Goal: Task Accomplishment & Management: Complete application form

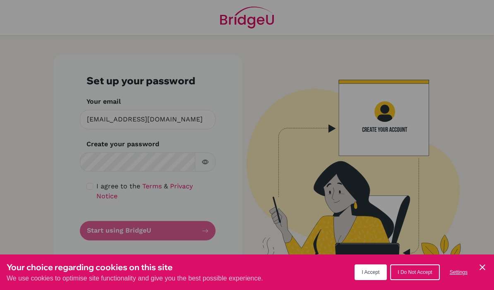
click at [485, 266] on icon "Cookie Control Close Icon" at bounding box center [482, 268] width 10 height 10
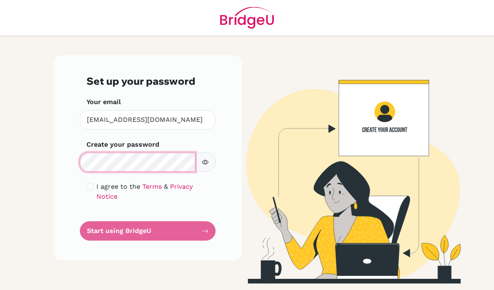
scroll to position [28, 0]
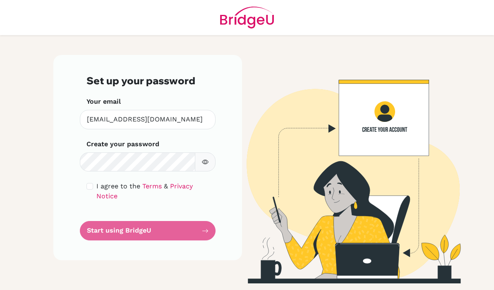
click at [89, 183] on input "checkbox" at bounding box center [89, 186] width 7 height 7
checkbox input "true"
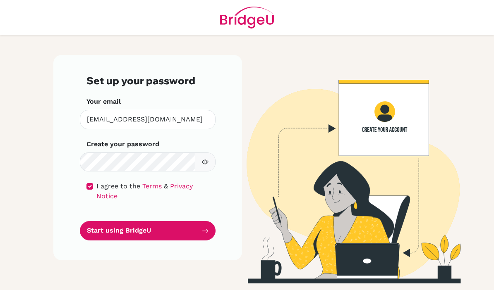
click at [189, 221] on button "Start using BridgeU" at bounding box center [148, 230] width 136 height 19
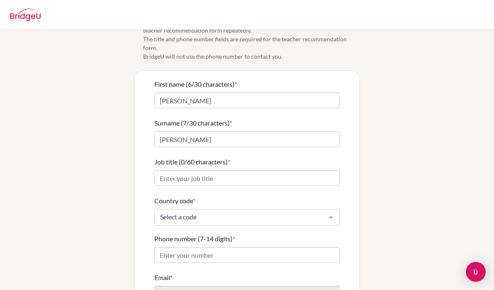
scroll to position [23, 0]
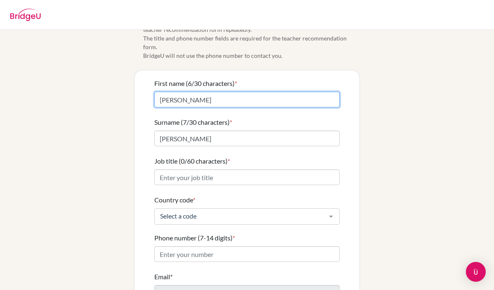
click at [162, 92] on input "[PERSON_NAME]" at bounding box center [246, 100] width 185 height 16
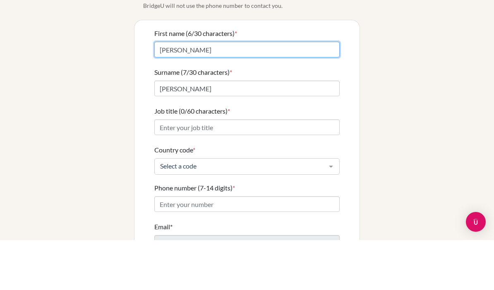
type input "[PERSON_NAME]"
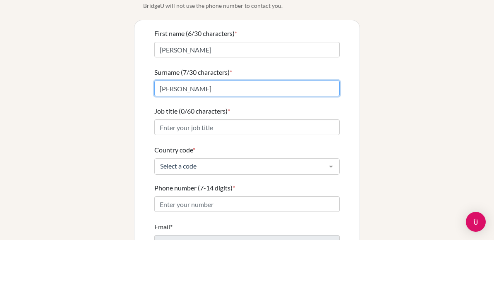
click at [163, 131] on input "[PERSON_NAME]" at bounding box center [246, 139] width 185 height 16
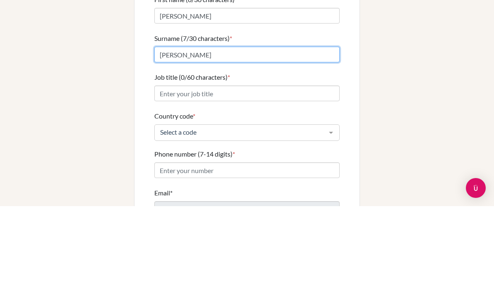
type input "enigan"
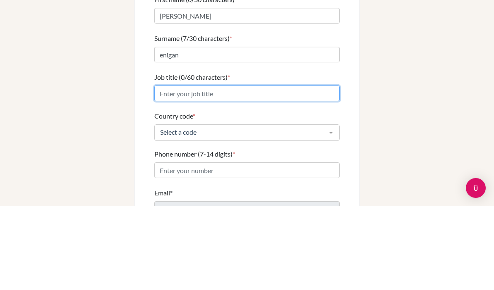
type input "enigan"
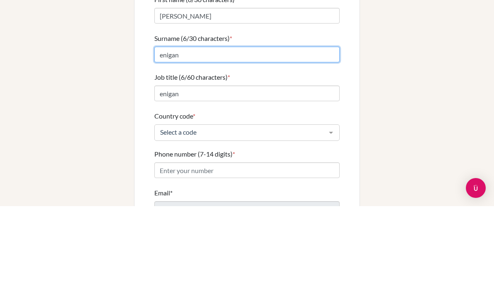
type input "[PERSON_NAME]"
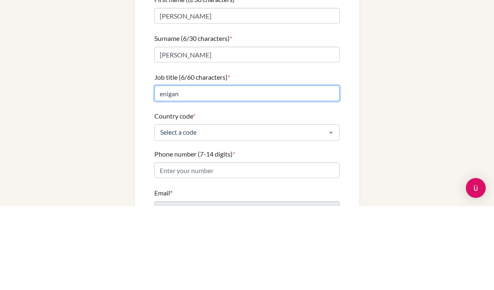
type input "[PERSON_NAME]"
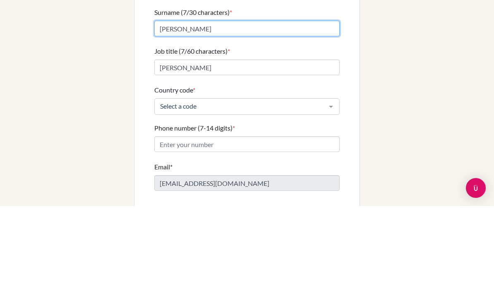
scroll to position [54, 0]
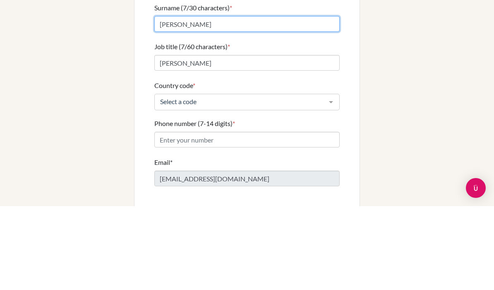
type input "[PERSON_NAME]"
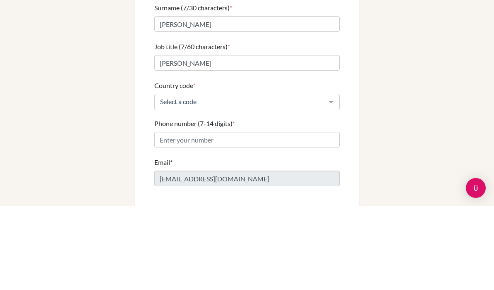
click at [233, 139] on input "[PERSON_NAME]" at bounding box center [246, 147] width 185 height 16
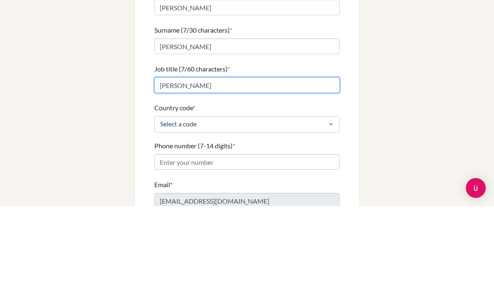
scroll to position [35, 0]
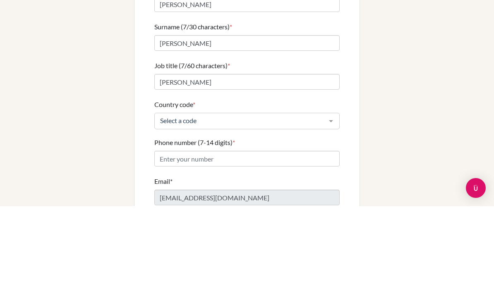
click at [53, 55] on div "Info Please confirm your profile details first so that you won’t need to input …" at bounding box center [246, 169] width 397 height 329
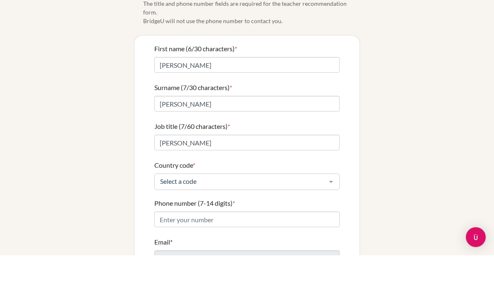
scroll to position [17, 0]
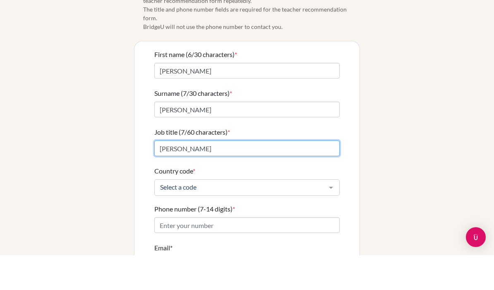
click at [226, 175] on input "[PERSON_NAME]" at bounding box center [246, 183] width 185 height 16
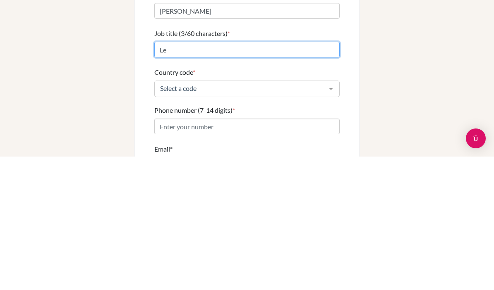
type input "L"
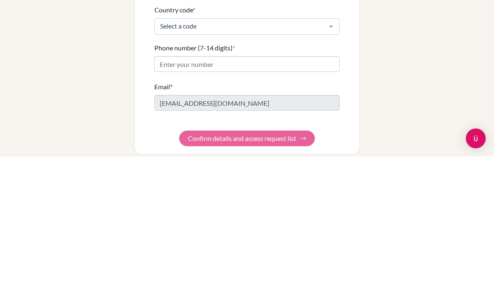
scroll to position [79, 0]
click at [424, 55] on div "Info Please confirm your profile details first so that you won’t need to input …" at bounding box center [246, 124] width 397 height 329
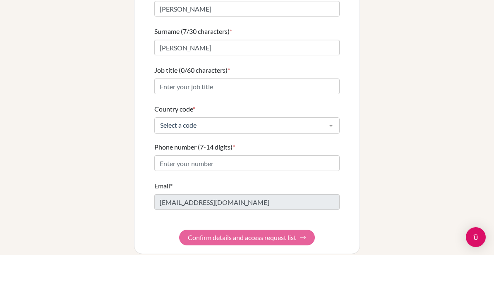
click at [331, 153] on div at bounding box center [331, 161] width 17 height 16
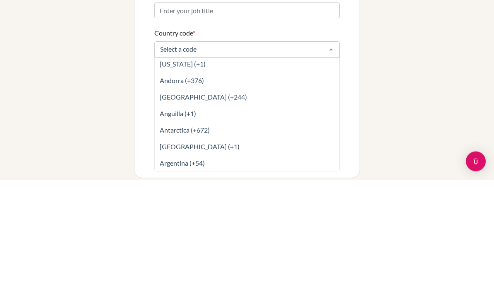
scroll to position [53, 0]
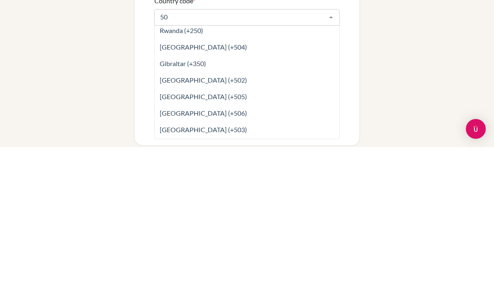
type input "504"
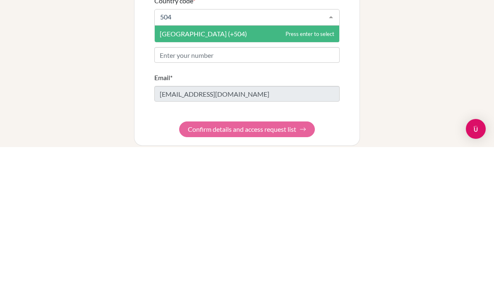
scroll to position [0, 0]
click at [234, 169] on span "[GEOGRAPHIC_DATA] (+504)" at bounding box center [247, 177] width 185 height 17
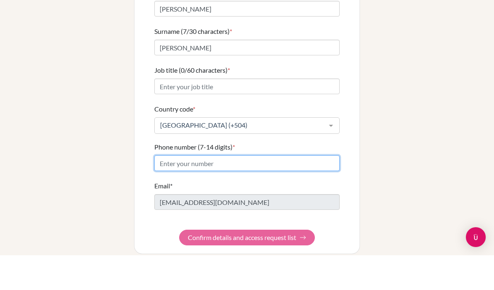
click at [251, 190] on input "Phone number (7-14 digits) *" at bounding box center [246, 198] width 185 height 16
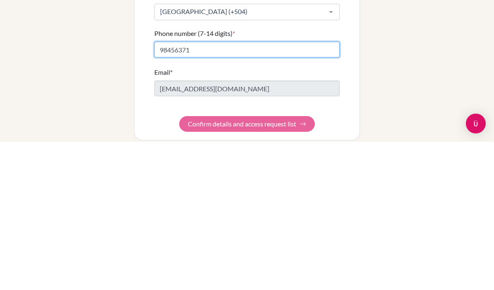
type input "98456371"
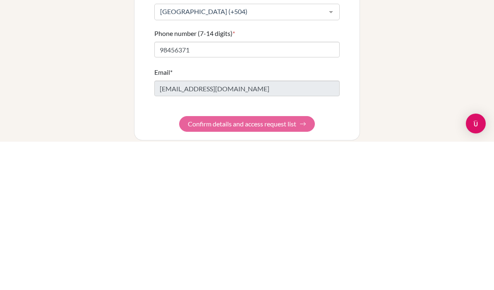
click at [414, 47] on div "Info Please confirm your profile details first so that you won’t need to input …" at bounding box center [246, 124] width 397 height 329
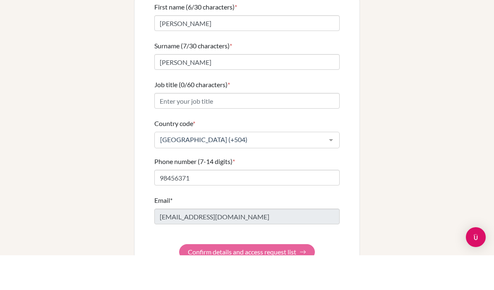
scroll to position [66, 0]
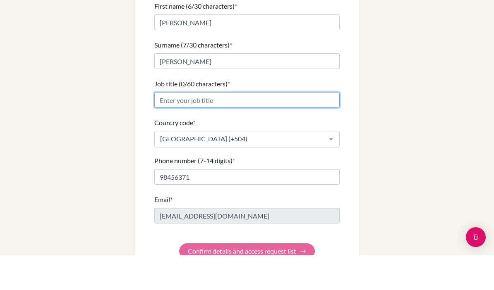
click at [254, 127] on input "Job title (0/60 characters) *" at bounding box center [246, 135] width 185 height 16
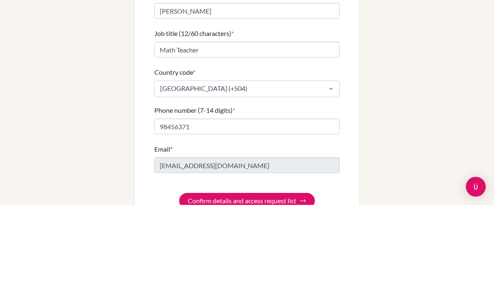
click at [424, 55] on div "Info Please confirm your profile details first so that you won’t need to input …" at bounding box center [246, 138] width 397 height 329
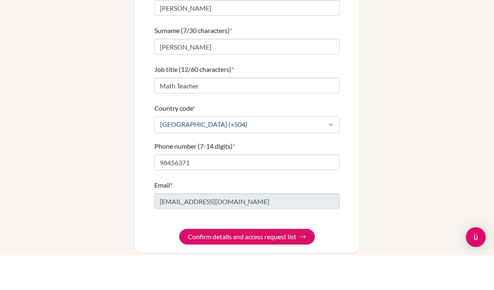
scroll to position [79, 0]
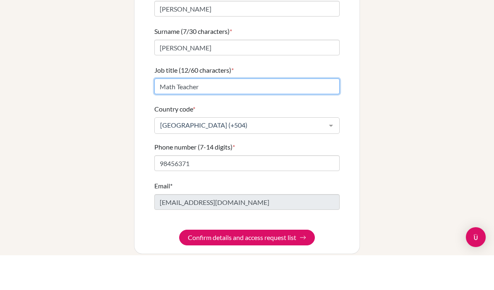
click at [245, 113] on input "Math Teacher" at bounding box center [246, 121] width 185 height 16
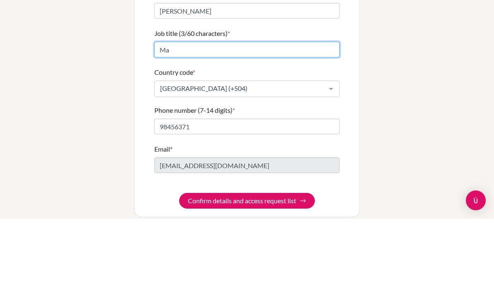
type input "M"
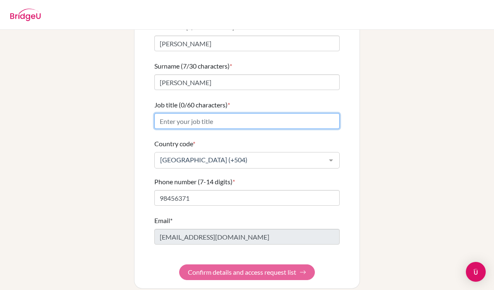
scroll to position [0, 0]
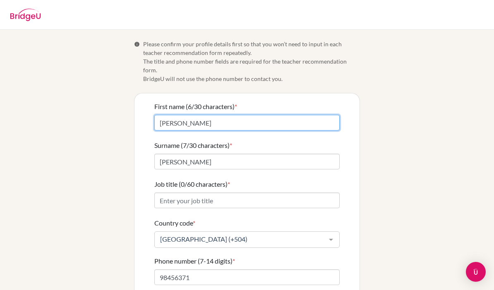
click at [274, 115] on input "[PERSON_NAME]" at bounding box center [246, 123] width 185 height 16
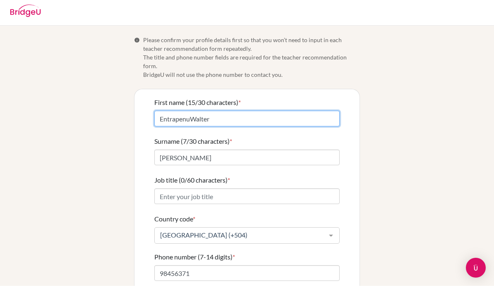
click at [237, 115] on input "EntrapenuWalter" at bounding box center [246, 123] width 185 height 16
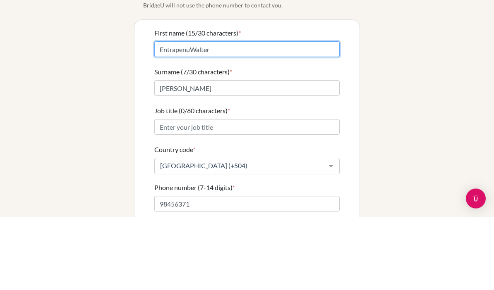
paste input "entrepreneur"
click at [235, 115] on input "entrepreneur EntrapenuWalter" at bounding box center [246, 123] width 185 height 16
type input "entrep"
paste input "entrepreneur"
type input "e"
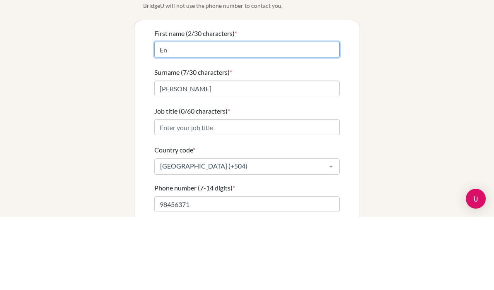
type input "E"
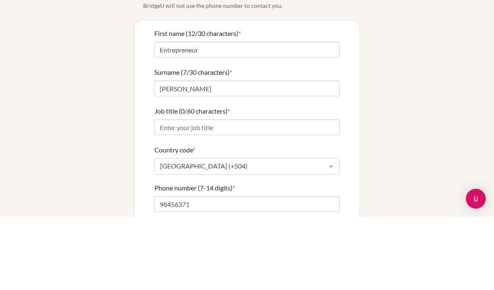
click at [440, 66] on div "Info Please confirm your profile details first so that you won’t need to input …" at bounding box center [246, 204] width 397 height 329
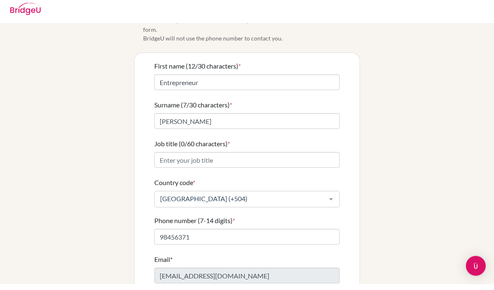
scroll to position [35, 0]
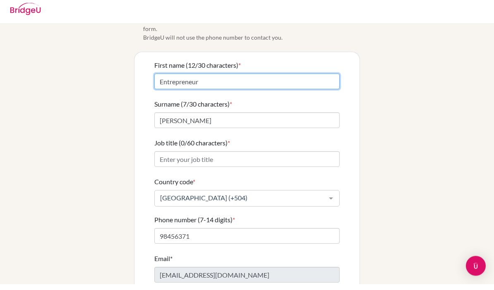
click at [227, 80] on input "Entrepreneur" at bounding box center [246, 88] width 185 height 16
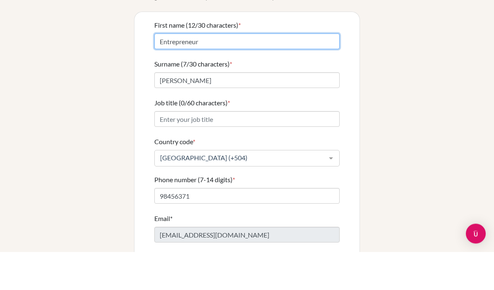
scroll to position [44, 0]
type input "E"
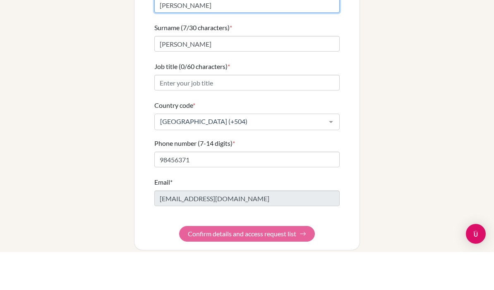
scroll to position [79, 0]
type input "[PERSON_NAME]"
click at [246, 113] on input "Job title (0/60 characters) *" at bounding box center [246, 121] width 185 height 16
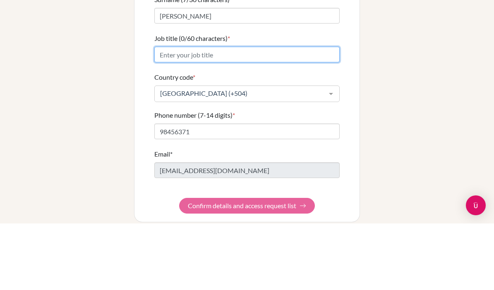
paste input "entrepreneur"
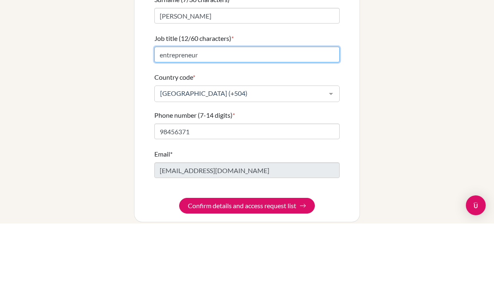
click at [163, 113] on input "entrepreneur" at bounding box center [246, 121] width 185 height 16
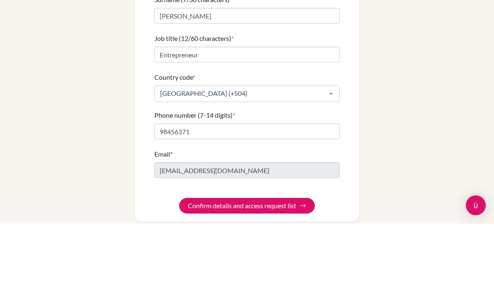
click at [435, 44] on div "Info Please confirm your profile details first so that you won’t need to input …" at bounding box center [246, 124] width 397 height 329
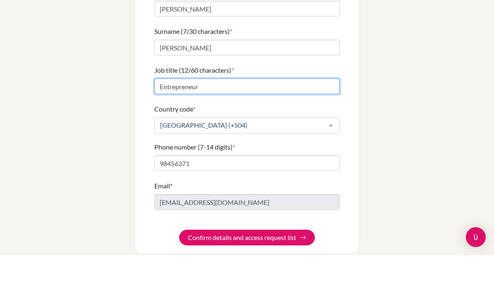
click at [237, 113] on input "Entrepreneur" at bounding box center [246, 121] width 185 height 16
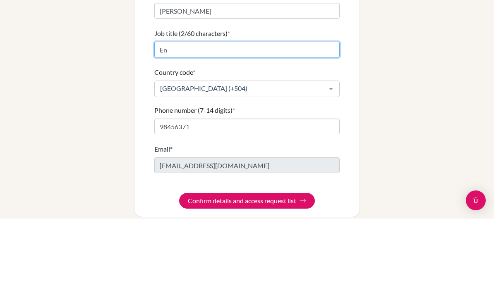
type input "E"
type input "M"
type input "Teacher"
click at [439, 58] on div "Info Please confirm your profile details first so that you won’t need to input …" at bounding box center [246, 124] width 397 height 329
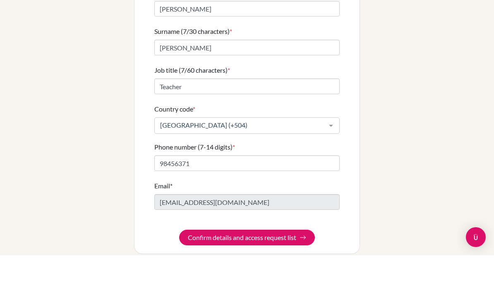
click at [295, 265] on button "Confirm details and access request list" at bounding box center [247, 273] width 136 height 16
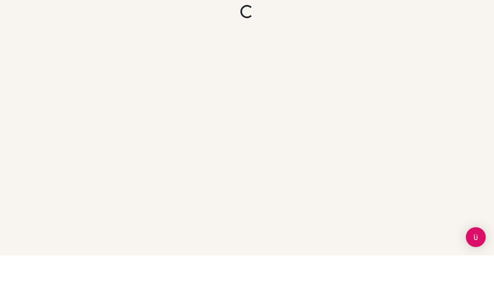
scroll to position [0, 0]
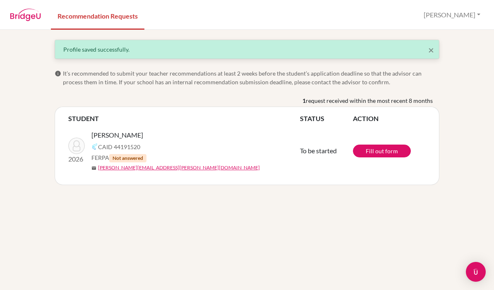
click at [474, 9] on button "[PERSON_NAME]" at bounding box center [452, 15] width 64 height 16
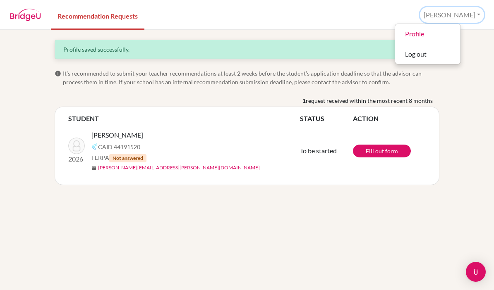
click at [448, 31] on link "Profile" at bounding box center [427, 33] width 65 height 13
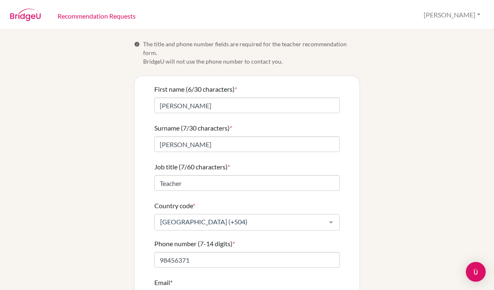
click at [115, 12] on link "Recommendation Requests" at bounding box center [96, 15] width 91 height 29
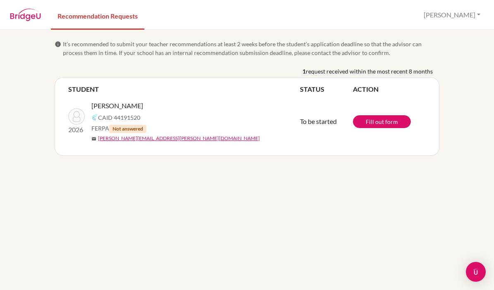
click at [385, 121] on link "Fill out form" at bounding box center [382, 121] width 58 height 13
